Goal: Information Seeking & Learning: Learn about a topic

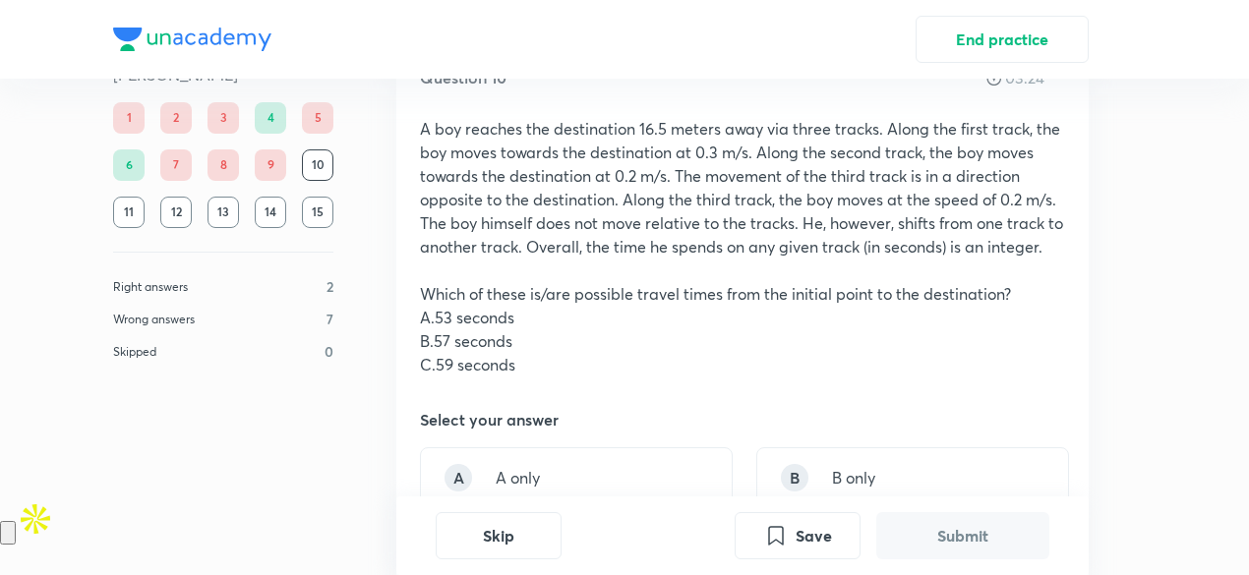
scroll to position [304, 0]
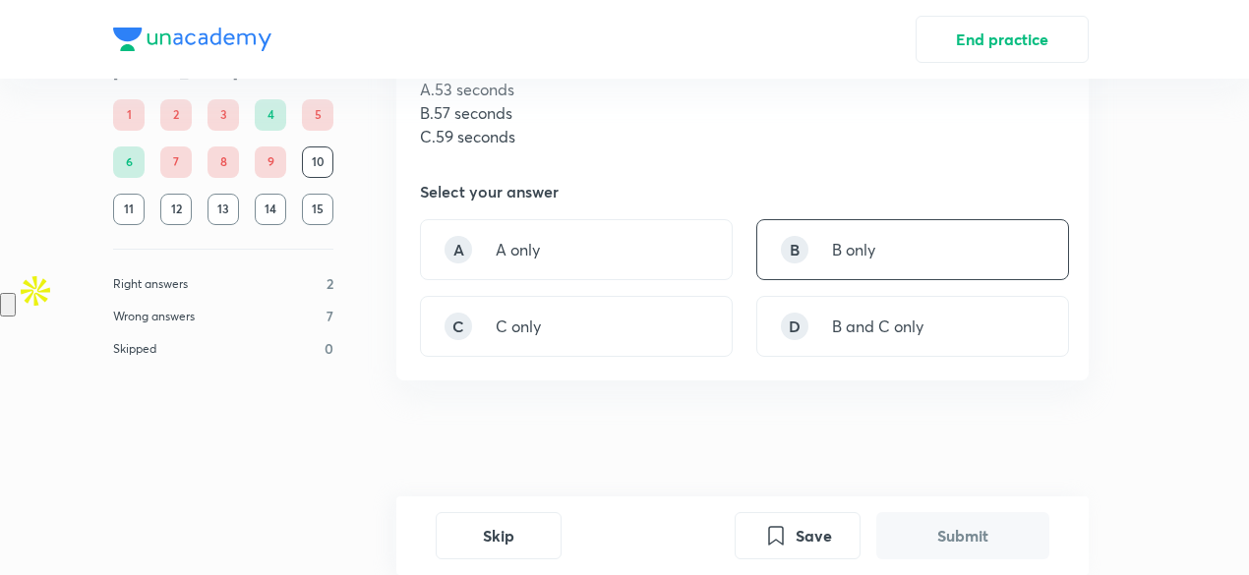
click at [843, 251] on p "B only" at bounding box center [853, 250] width 43 height 24
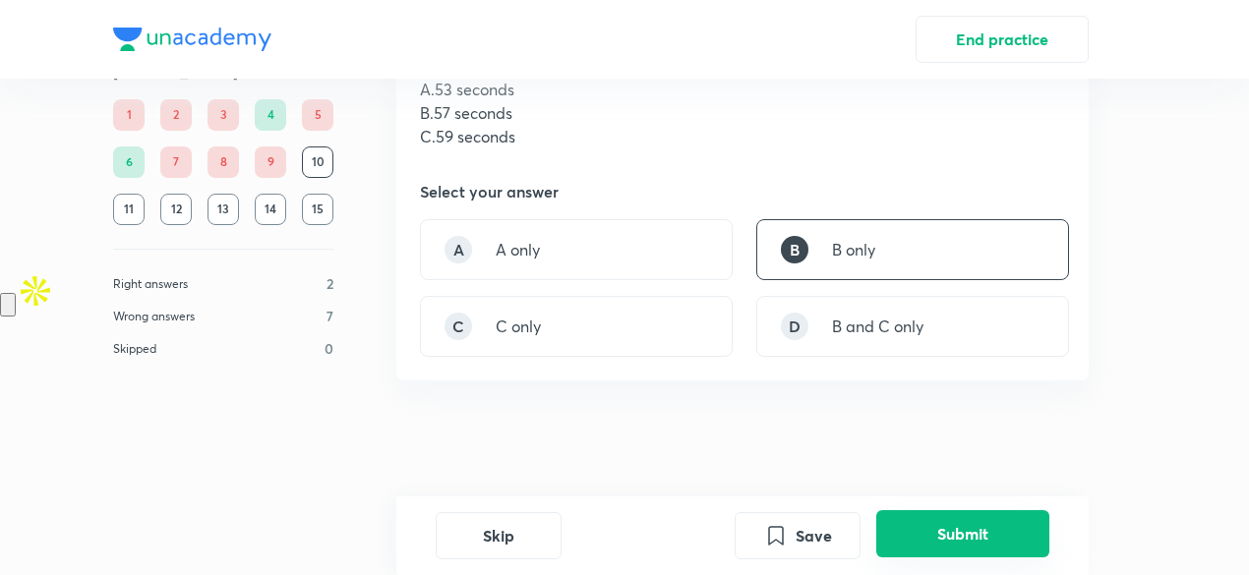
click at [950, 529] on button "Submit" at bounding box center [962, 533] width 173 height 47
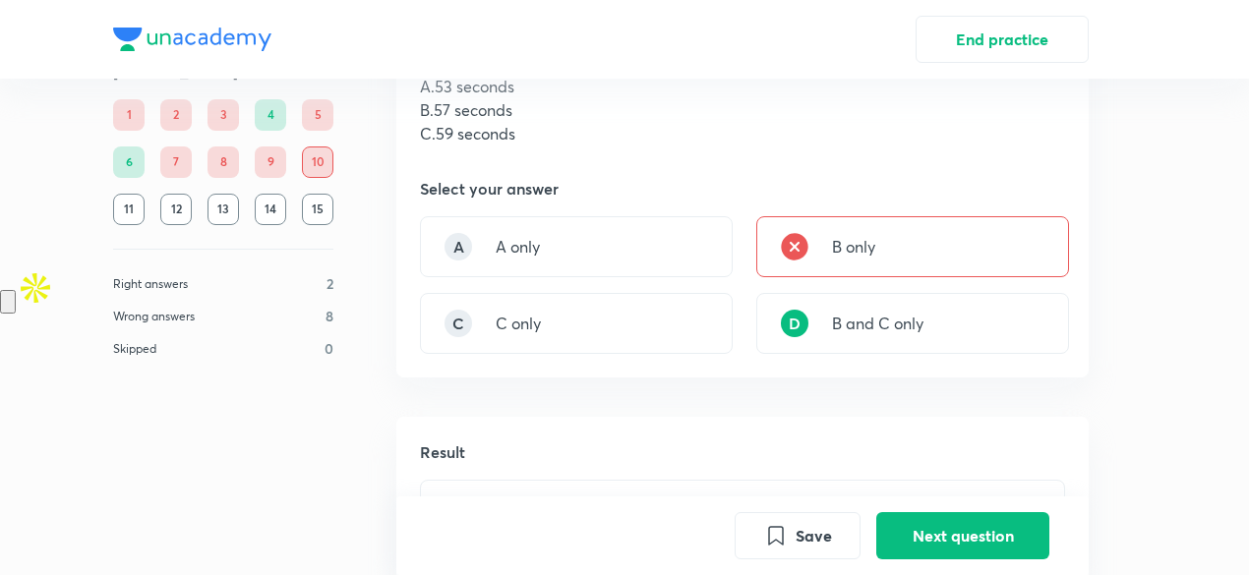
scroll to position [306, 0]
click at [948, 538] on button "Next question" at bounding box center [962, 533] width 173 height 47
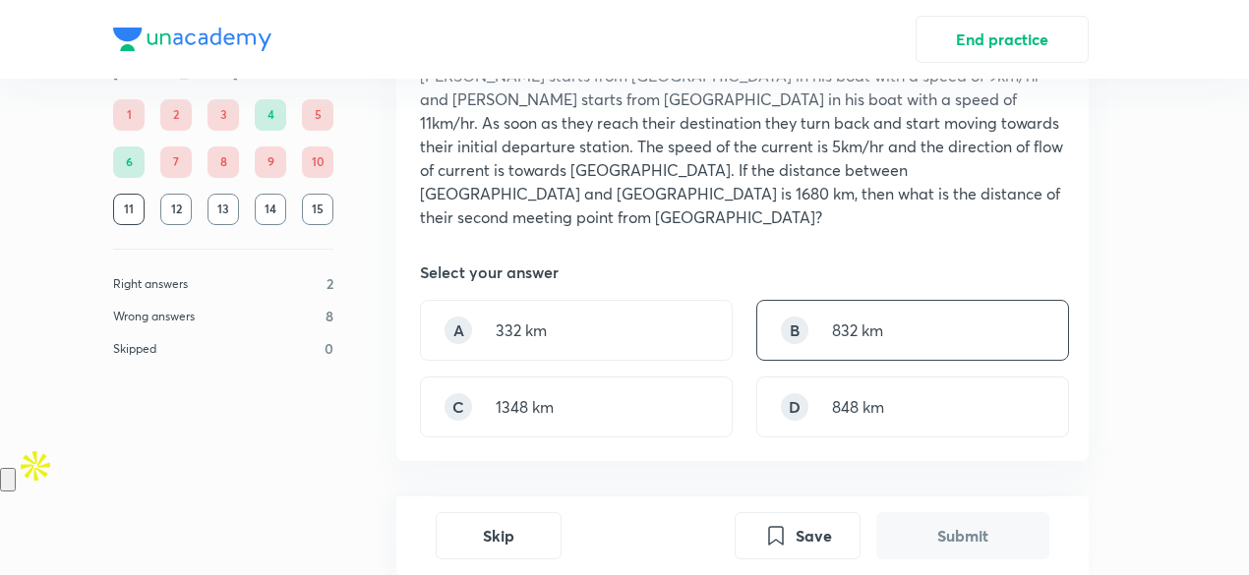
scroll to position [130, 0]
click at [868, 405] on div "D 848 km" at bounding box center [912, 406] width 313 height 61
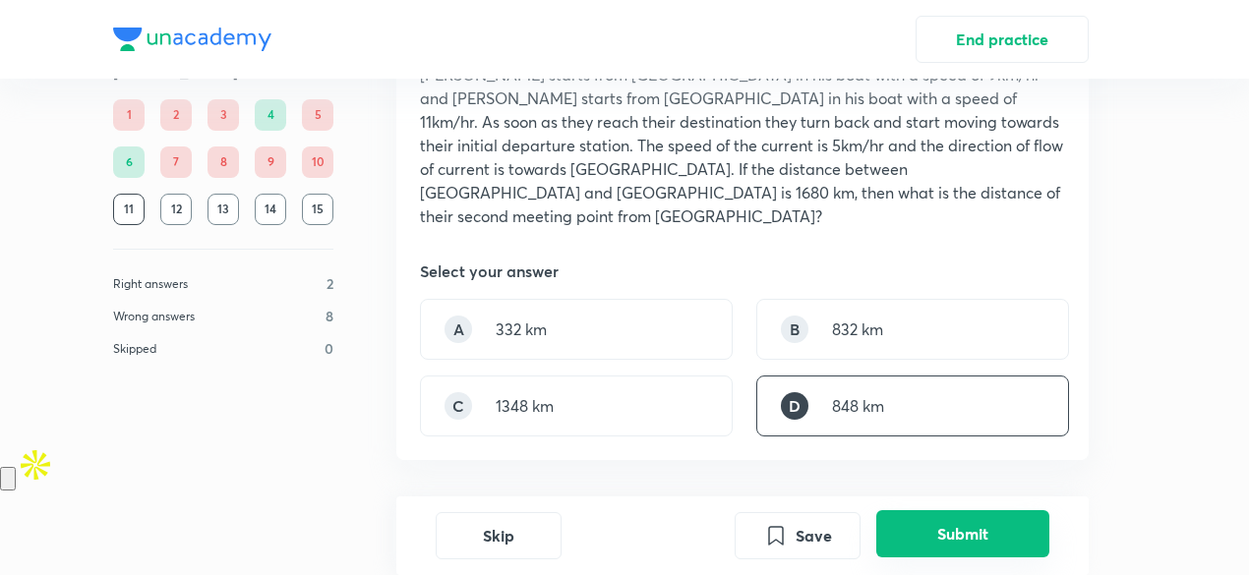
click at [934, 516] on button "Submit" at bounding box center [962, 533] width 173 height 47
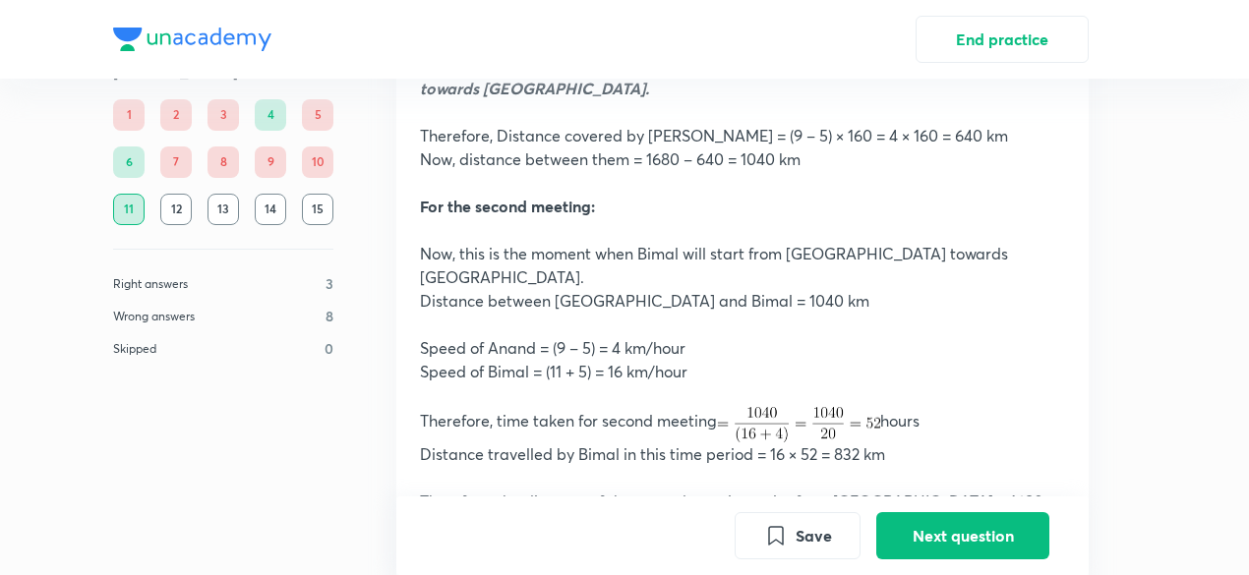
scroll to position [1400, 0]
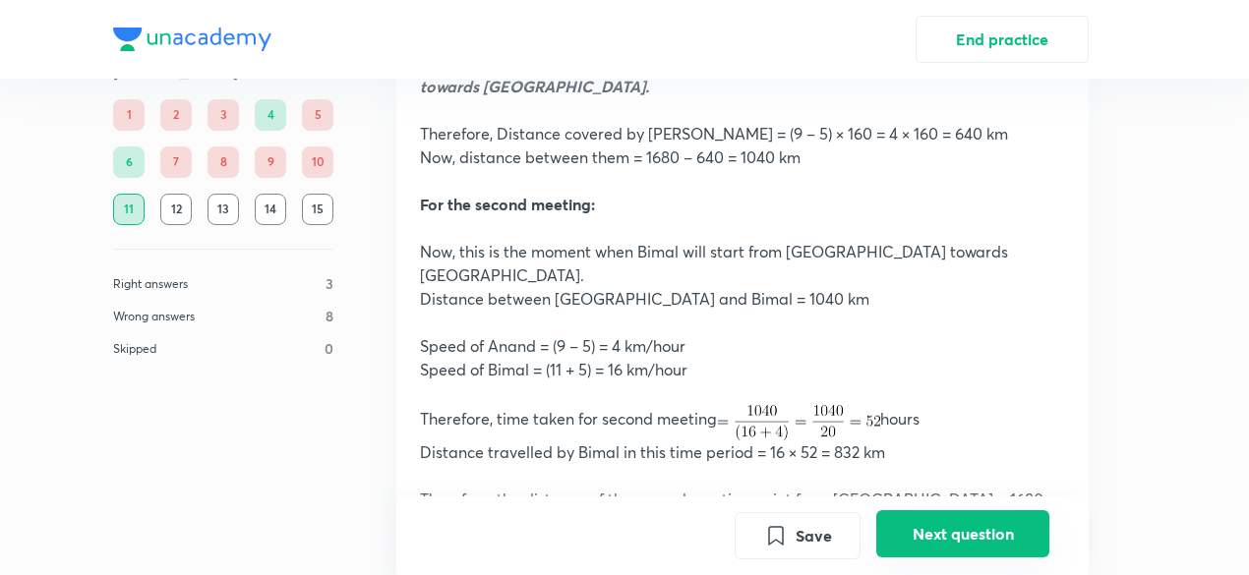
click at [913, 551] on button "Next question" at bounding box center [962, 533] width 173 height 47
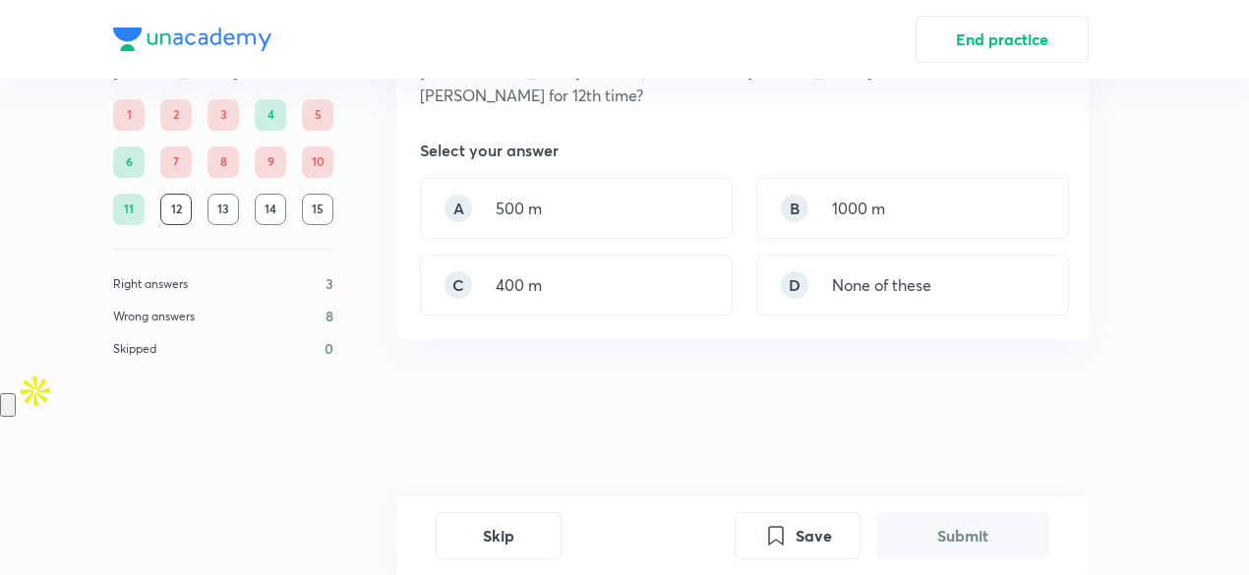
scroll to position [0, 0]
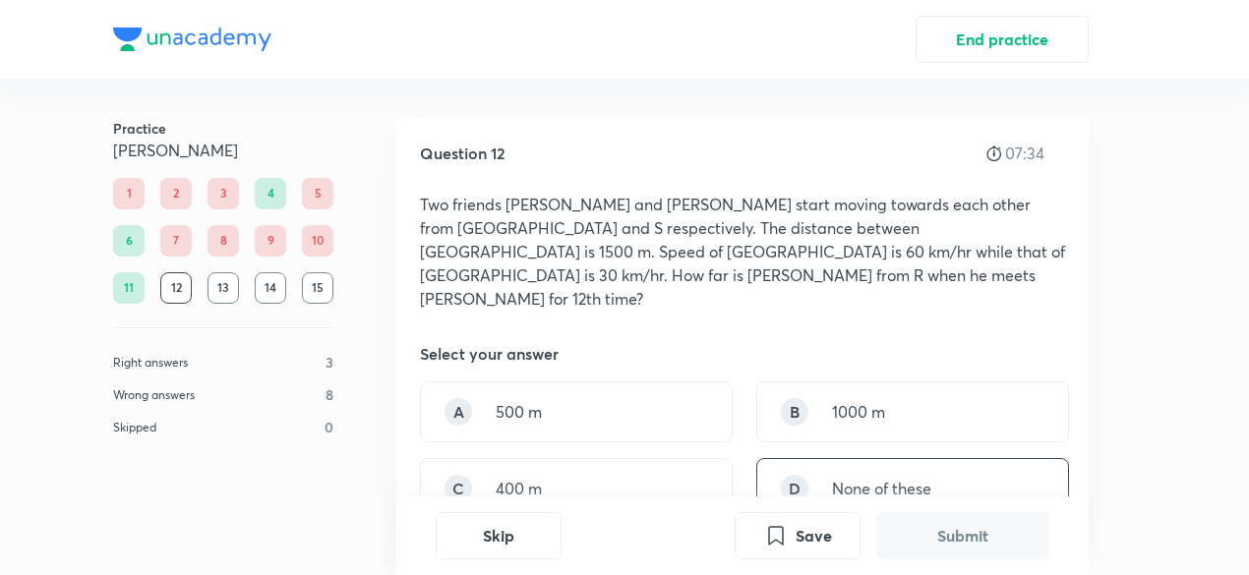
click at [833, 465] on div "D None of these" at bounding box center [912, 488] width 313 height 61
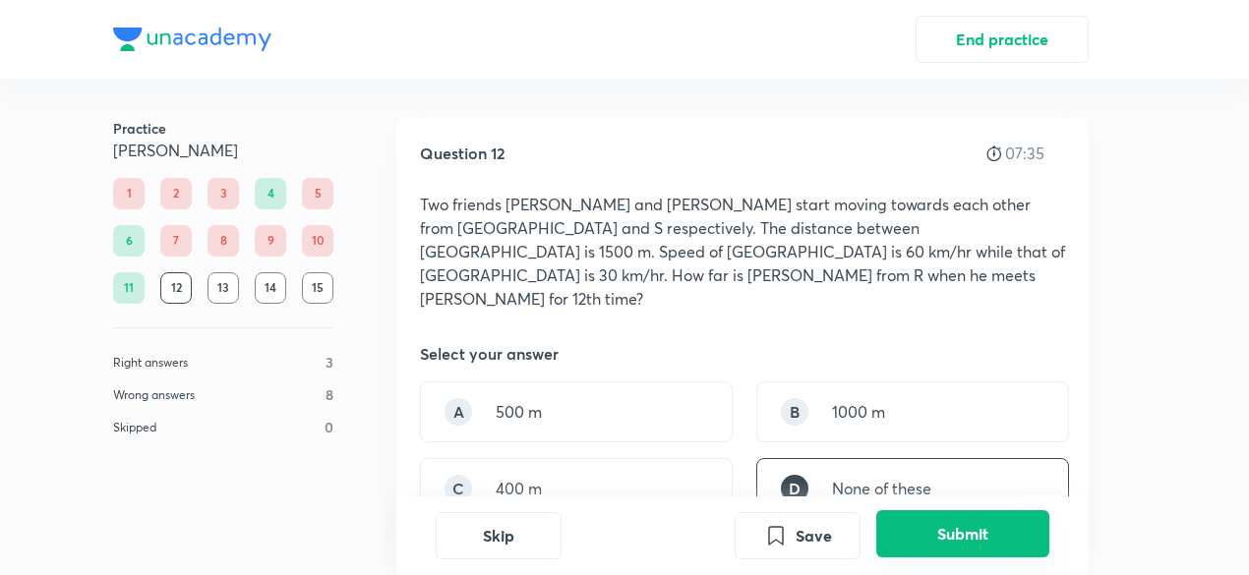
click at [951, 554] on button "Submit" at bounding box center [962, 533] width 173 height 47
click at [918, 532] on button "Next question" at bounding box center [962, 533] width 173 height 47
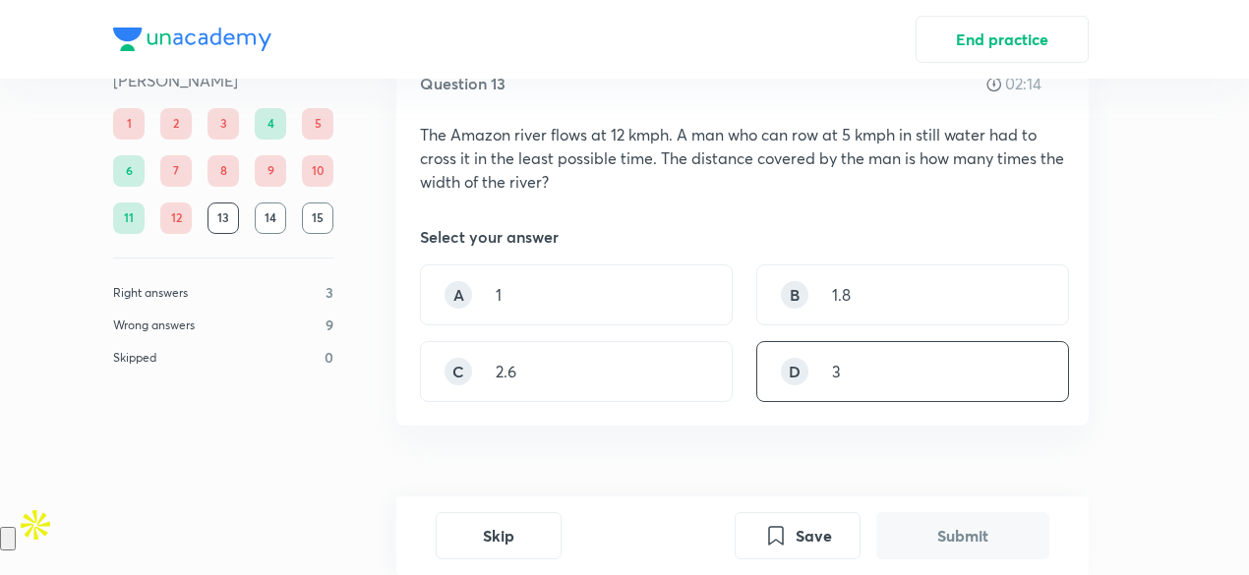
scroll to position [71, 0]
click at [820, 369] on div "D 3" at bounding box center [912, 370] width 313 height 61
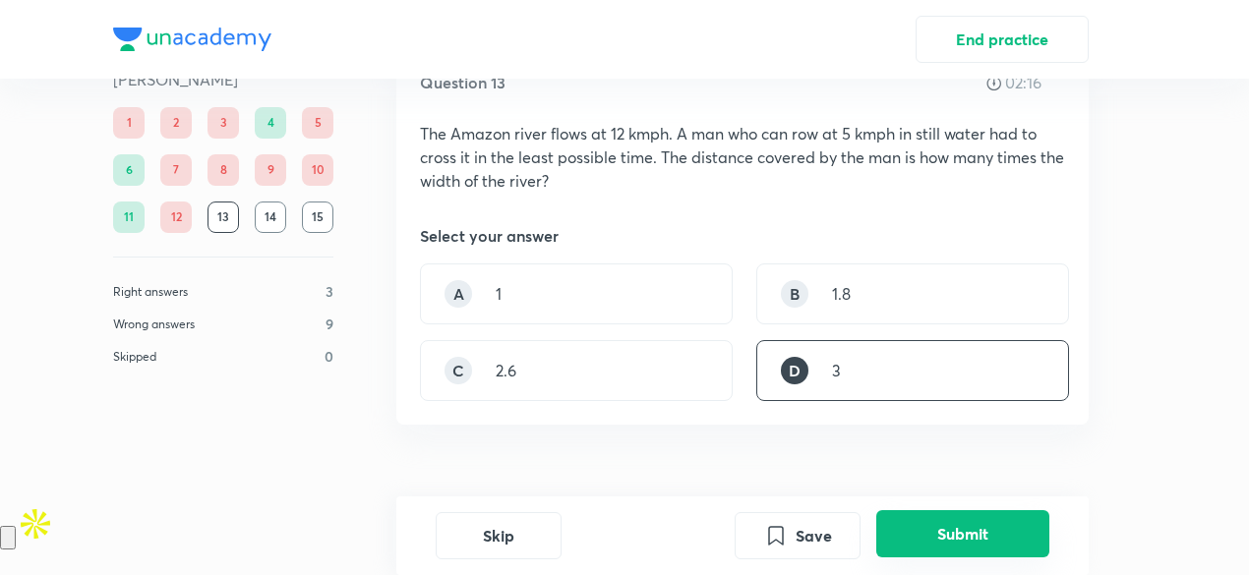
click at [917, 522] on button "Submit" at bounding box center [962, 533] width 173 height 47
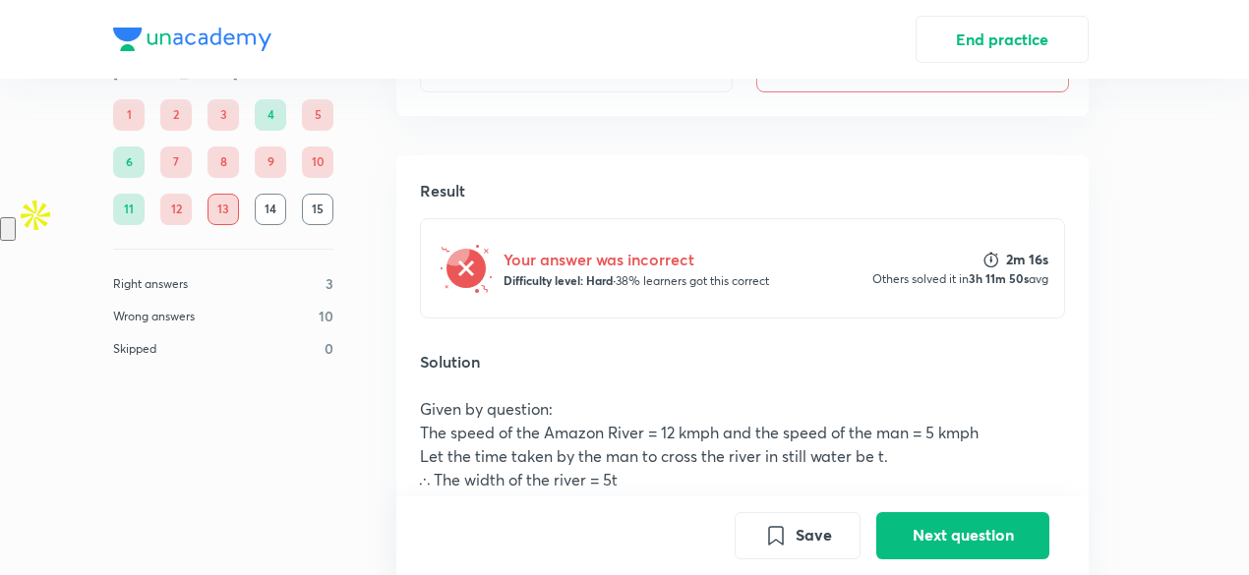
scroll to position [427, 0]
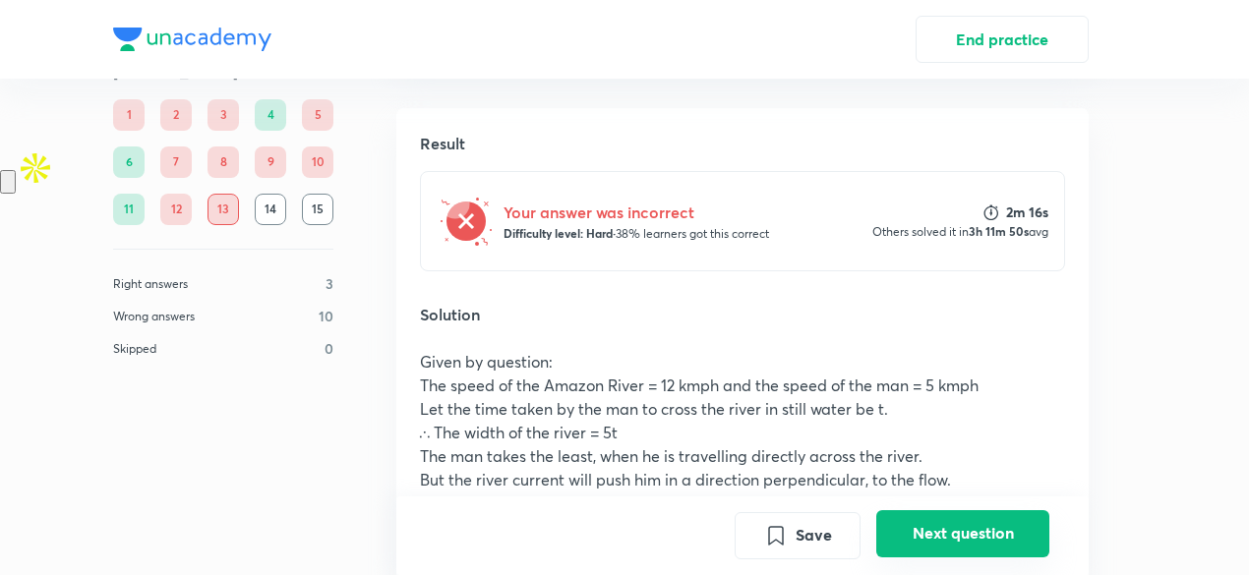
click at [935, 547] on button "Next question" at bounding box center [962, 533] width 173 height 47
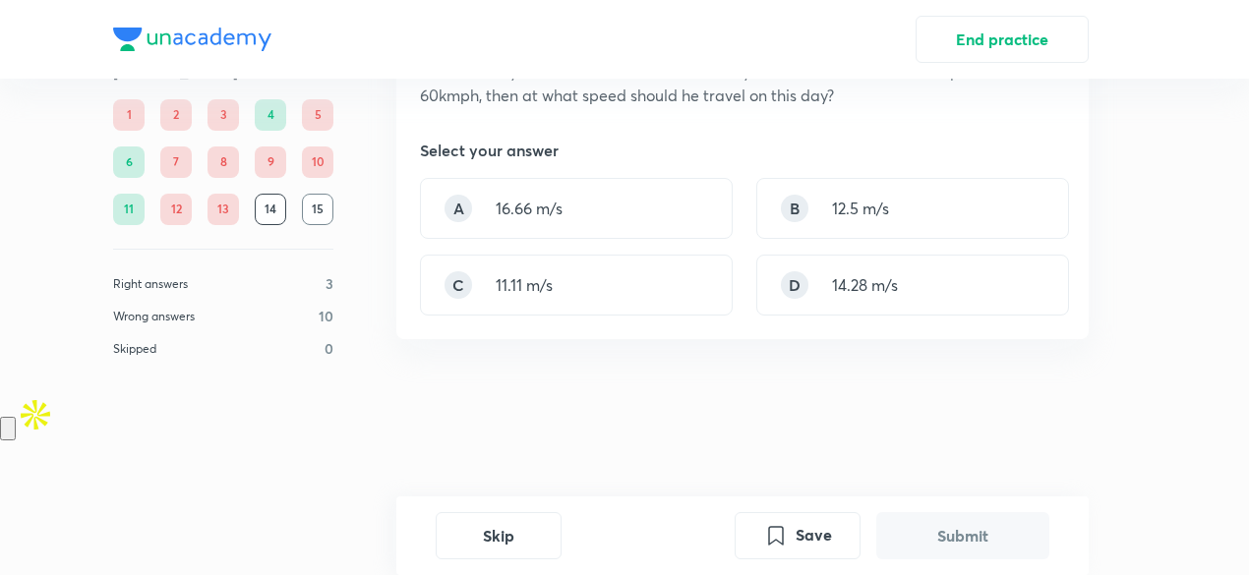
scroll to position [0, 0]
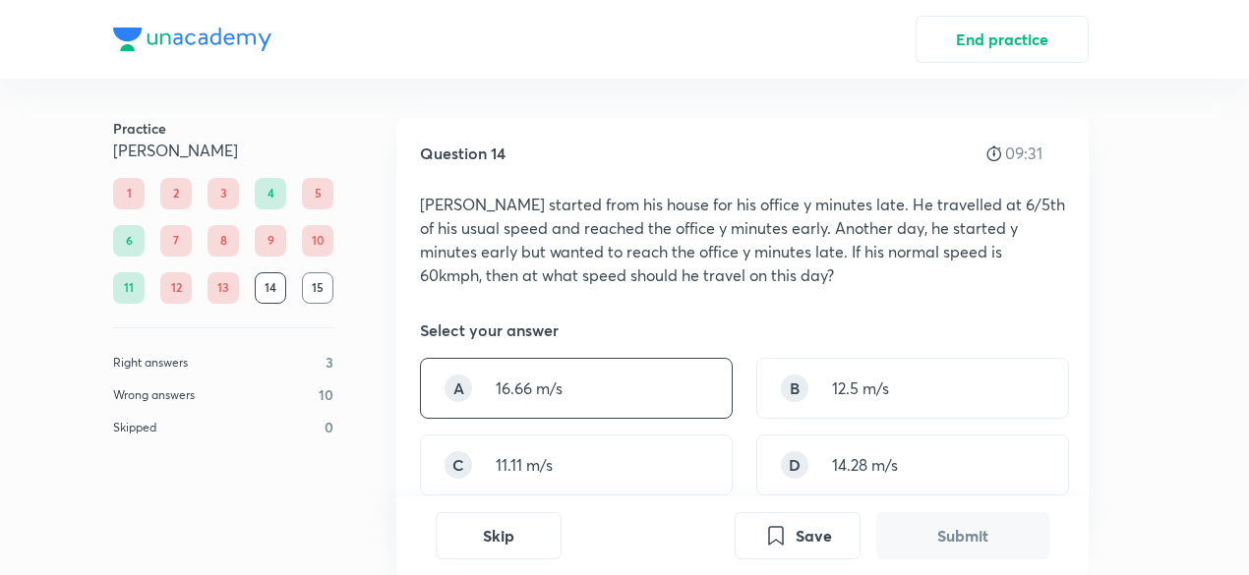
click at [556, 367] on div "A 16.66 m/s" at bounding box center [576, 388] width 313 height 61
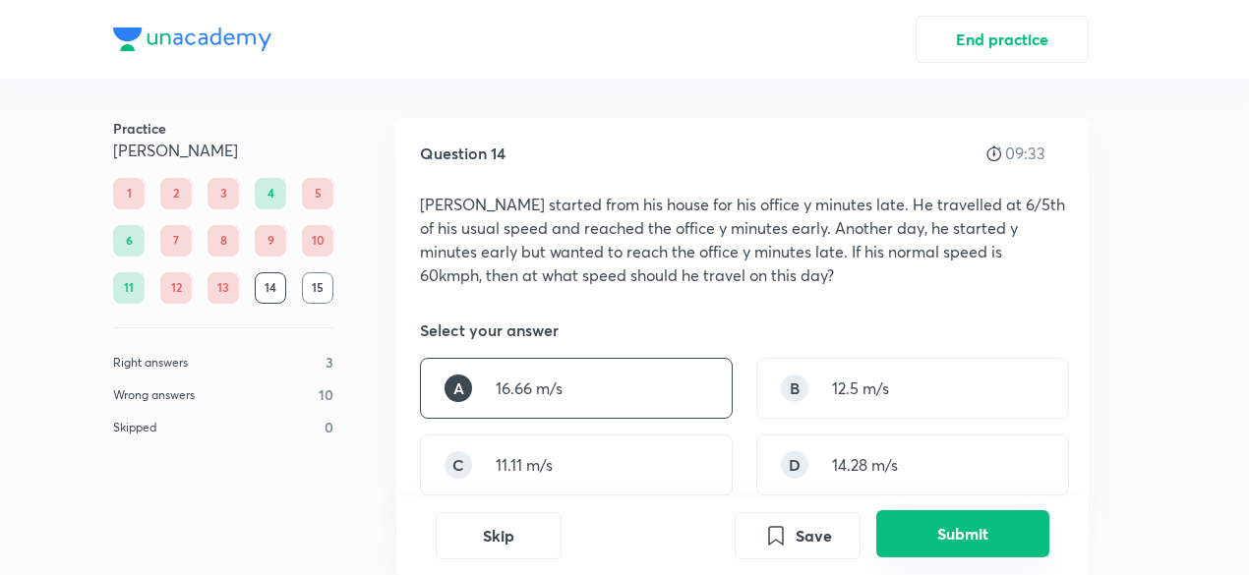
click at [927, 534] on button "Submit" at bounding box center [962, 533] width 173 height 47
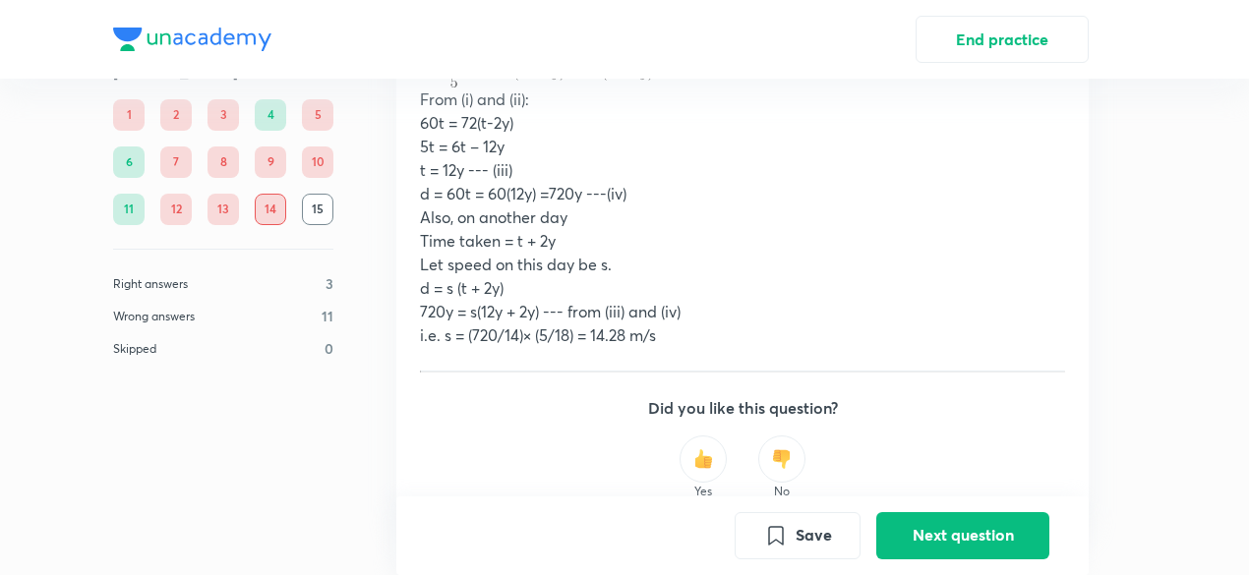
scroll to position [863, 0]
click at [947, 552] on button "Next question" at bounding box center [962, 533] width 173 height 47
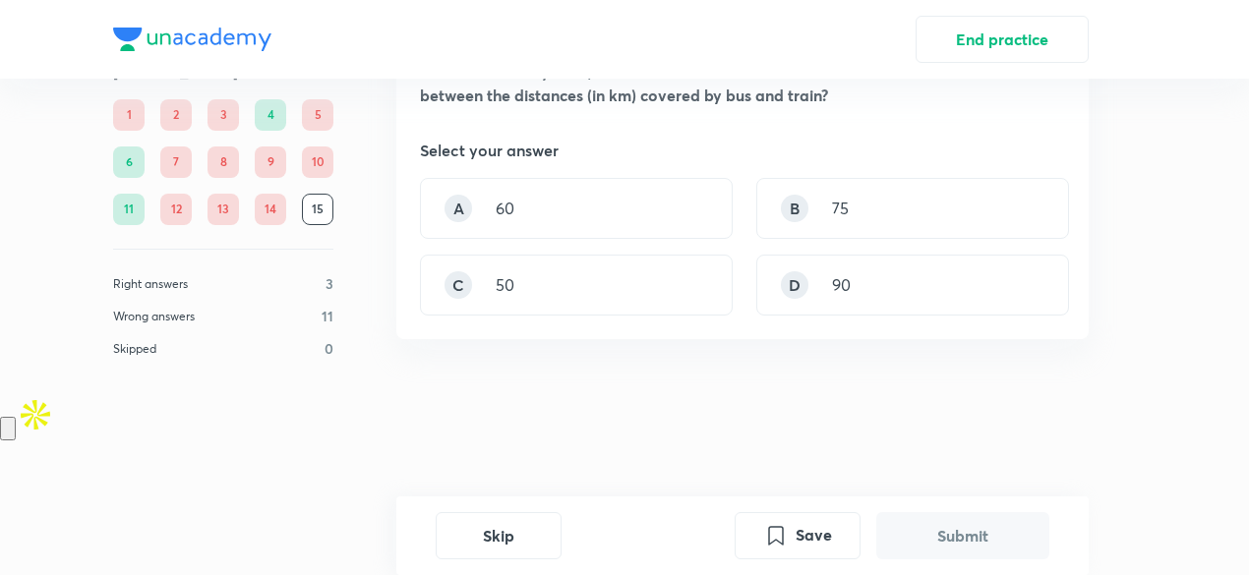
scroll to position [0, 0]
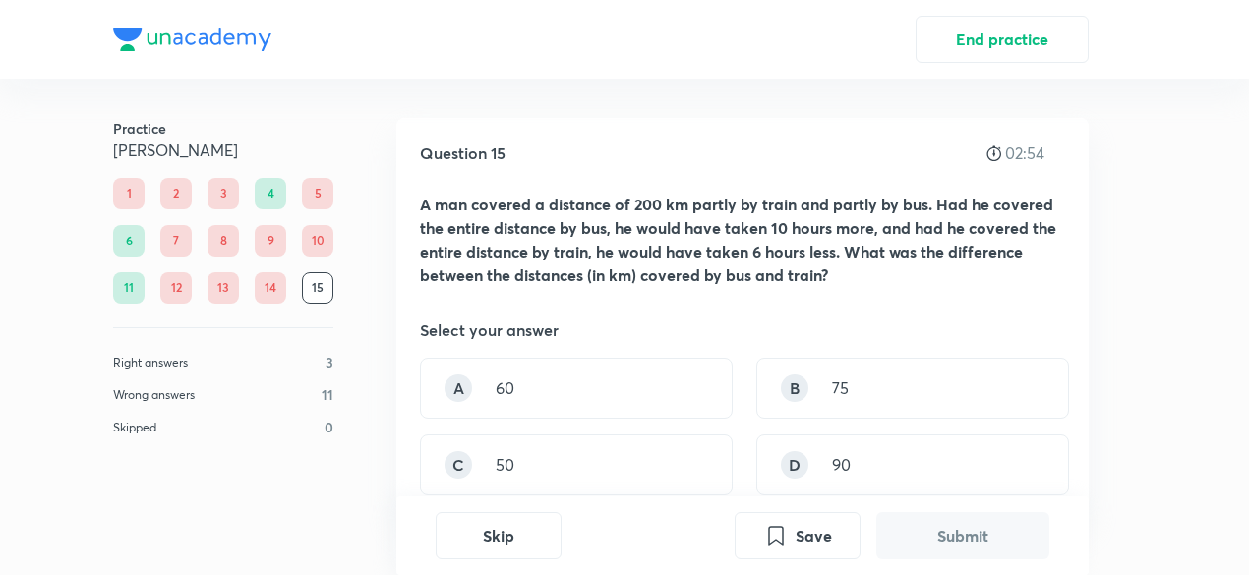
click at [914, 534] on button "Submit" at bounding box center [962, 535] width 173 height 47
click at [673, 432] on div "A 60 B 75 C 50 D 90" at bounding box center [742, 427] width 645 height 138
click at [676, 447] on div "C 50" at bounding box center [576, 465] width 313 height 61
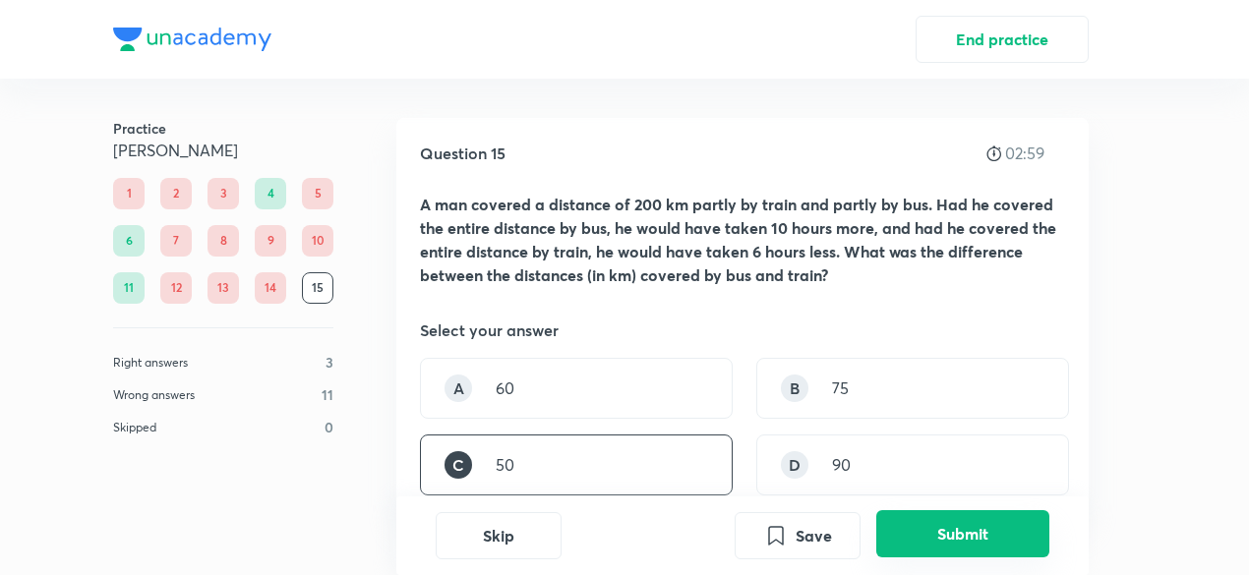
click at [912, 547] on button "Submit" at bounding box center [962, 533] width 173 height 47
